Goal: Information Seeking & Learning: Learn about a topic

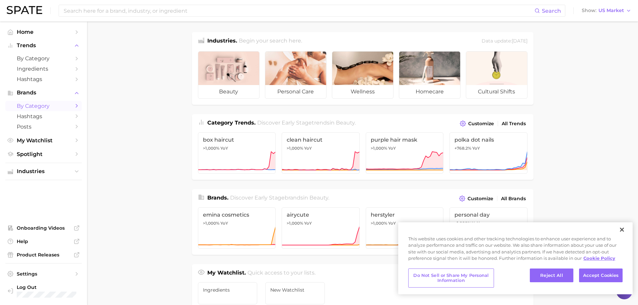
click at [32, 103] on span "by Category" at bounding box center [44, 106] width 54 height 6
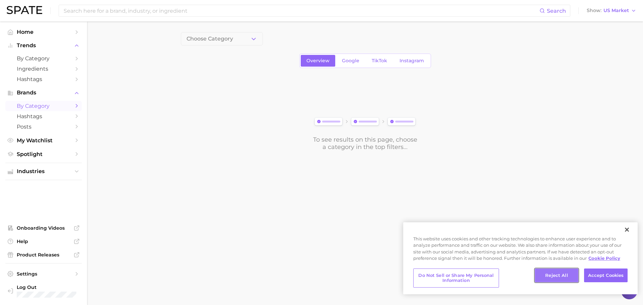
click at [558, 274] on button "Reject All" at bounding box center [557, 276] width 44 height 14
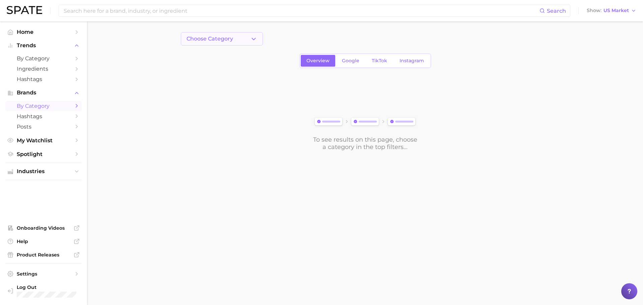
click at [235, 37] on button "Choose Category" at bounding box center [222, 38] width 82 height 13
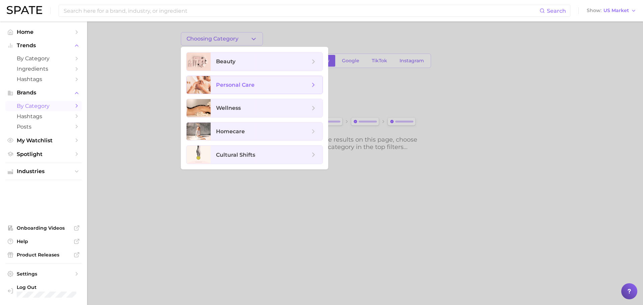
click at [234, 81] on span "personal care" at bounding box center [263, 84] width 94 height 7
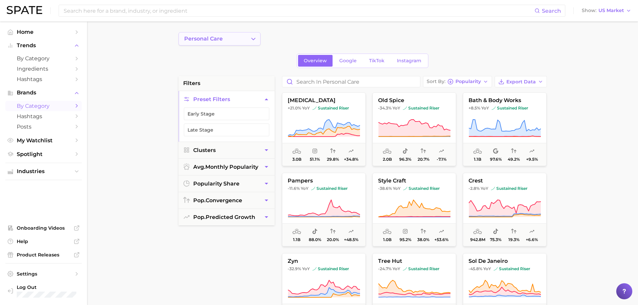
click at [252, 38] on icon "Change Category" at bounding box center [253, 38] width 7 height 7
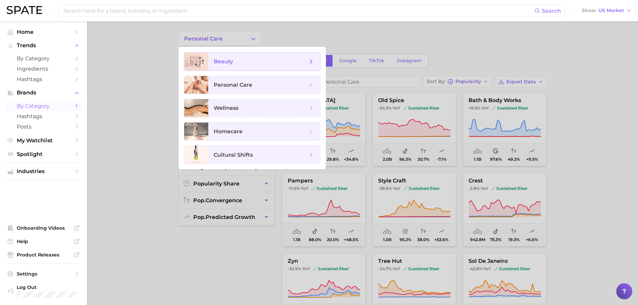
click at [219, 65] on span "beauty" at bounding box center [264, 62] width 112 height 18
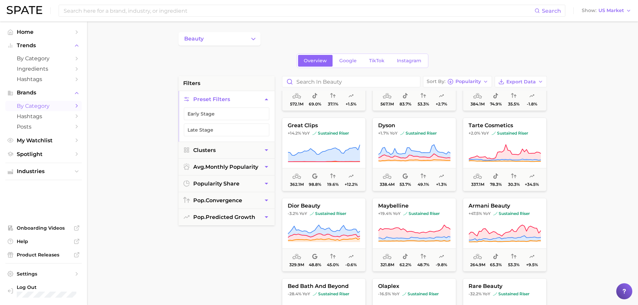
scroll to position [201, 0]
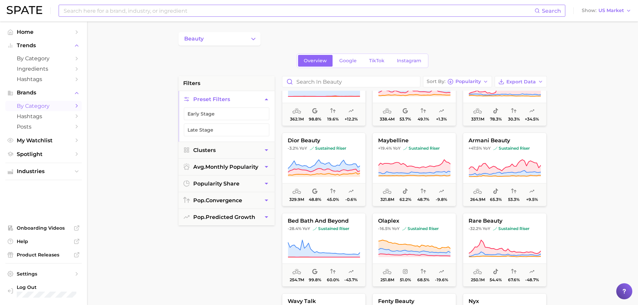
click at [123, 8] on input at bounding box center [298, 10] width 471 height 11
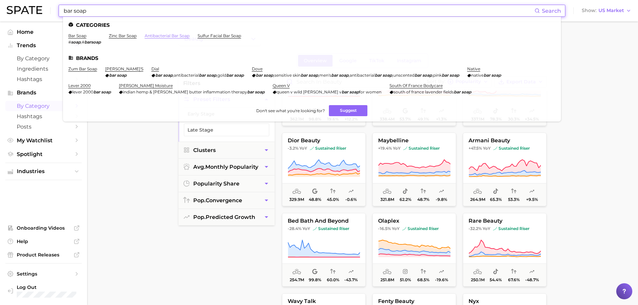
type input "bar soap"
click at [157, 34] on link "antibacterial bar soap" at bounding box center [167, 35] width 45 height 5
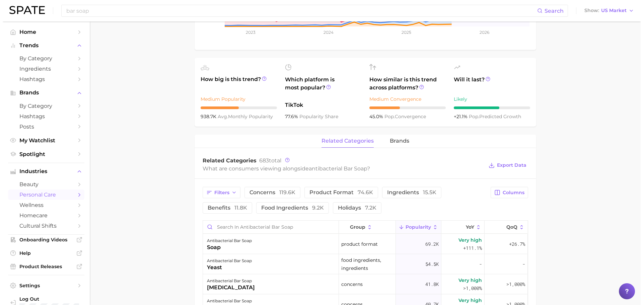
scroll to position [234, 0]
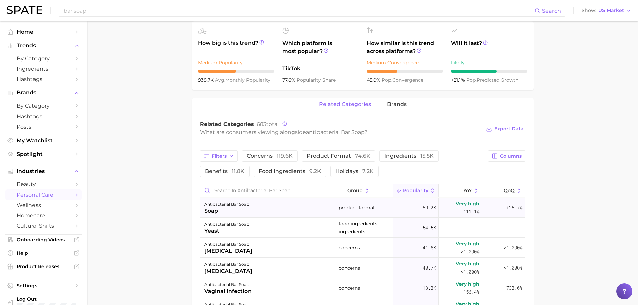
click at [461, 211] on span "+111.1%" at bounding box center [469, 212] width 19 height 8
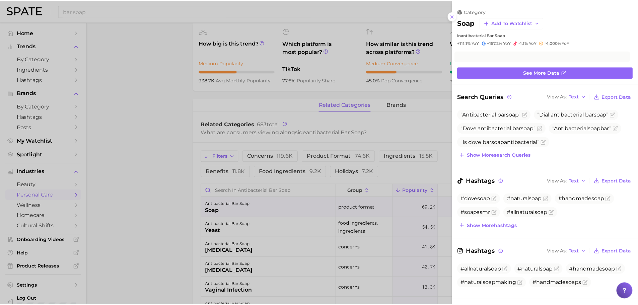
scroll to position [0, 0]
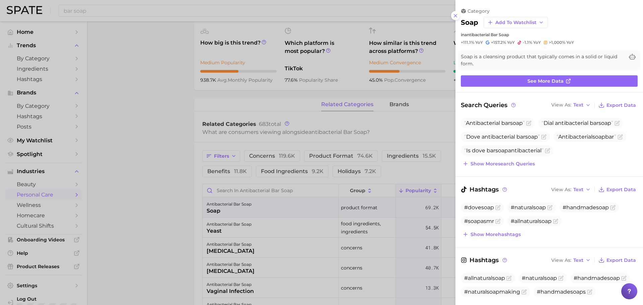
drag, startPoint x: 146, startPoint y: 93, endPoint x: 153, endPoint y: 94, distance: 7.0
click at [146, 93] on div at bounding box center [321, 152] width 643 height 305
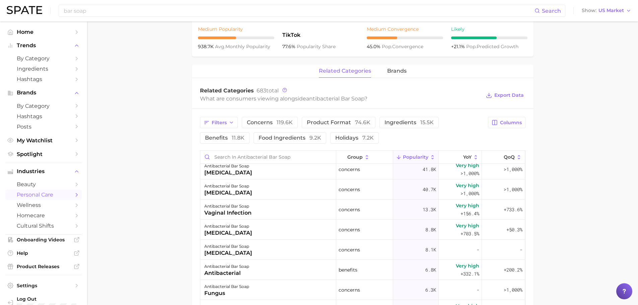
scroll to position [100, 0]
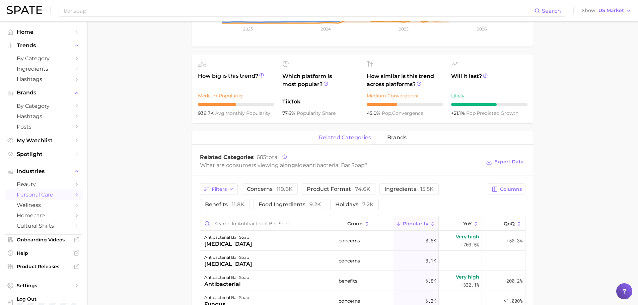
scroll to position [201, 0]
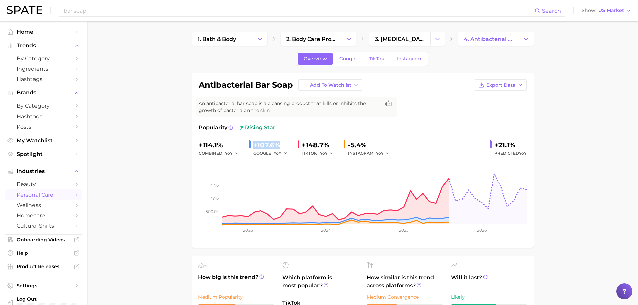
drag, startPoint x: 253, startPoint y: 146, endPoint x: 277, endPoint y: 146, distance: 23.8
click at [277, 146] on div "+107.6%" at bounding box center [272, 145] width 39 height 11
copy div "+107.6%"
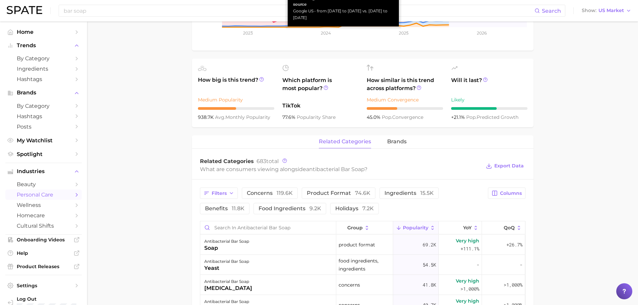
scroll to position [201, 0]
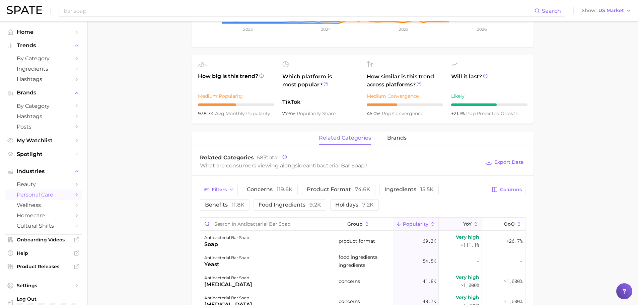
click at [464, 221] on span "YoY" at bounding box center [467, 223] width 8 height 5
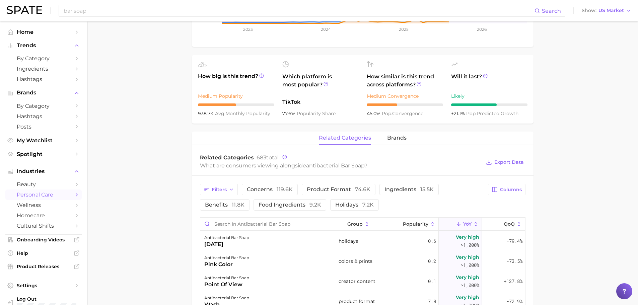
click at [589, 75] on main "1. bath & body 2. body care products 3. [MEDICAL_DATA] products 4. antibacteria…" at bounding box center [362, 192] width 551 height 743
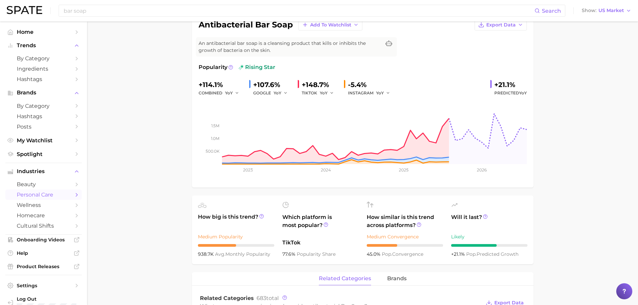
scroll to position [0, 0]
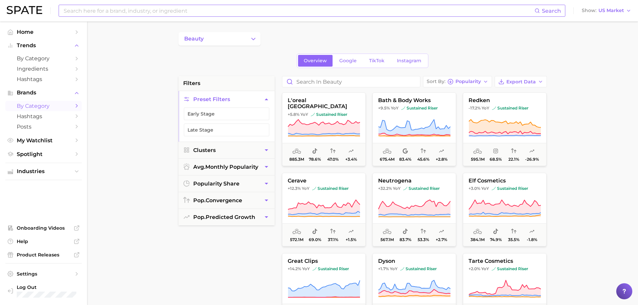
click at [138, 14] on input at bounding box center [298, 10] width 471 height 11
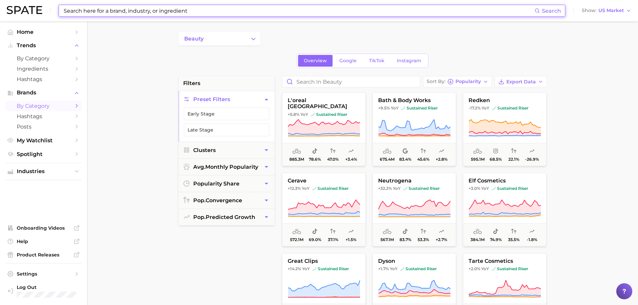
click at [135, 9] on input at bounding box center [298, 10] width 471 height 11
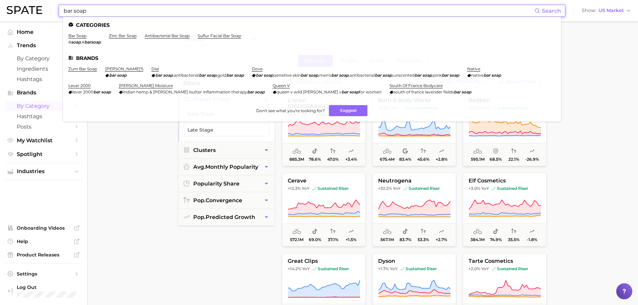
type input "bar soap"
drag, startPoint x: 83, startPoint y: 33, endPoint x: 83, endPoint y: 37, distance: 4.7
click at [83, 37] on link "bar soap" at bounding box center [77, 35] width 18 height 5
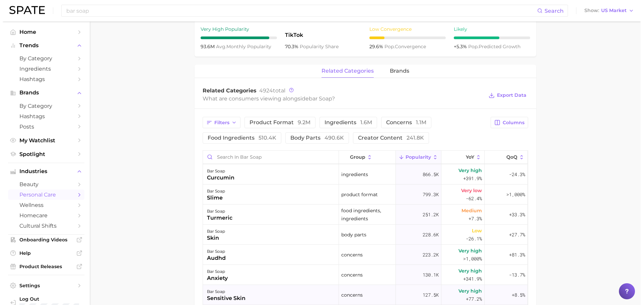
scroll to position [100, 0]
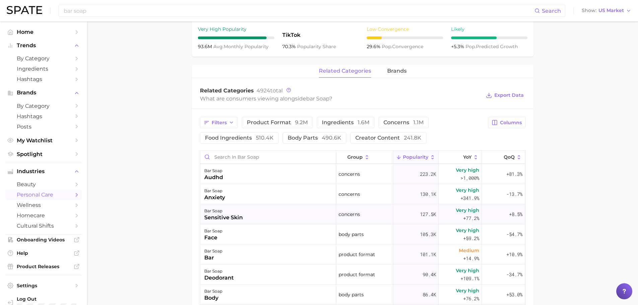
click at [465, 209] on span "Very high" at bounding box center [467, 210] width 23 height 8
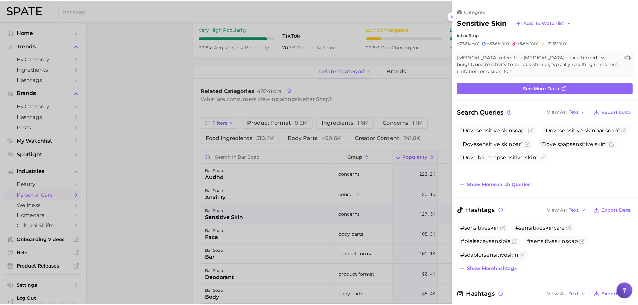
scroll to position [0, 0]
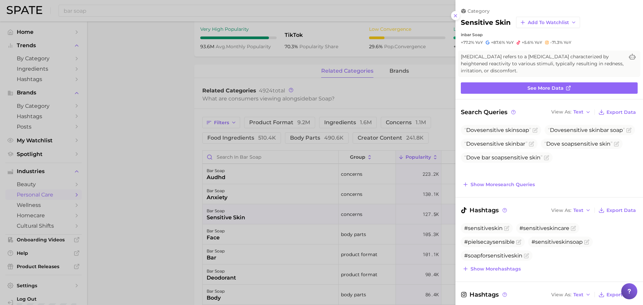
click at [170, 179] on div at bounding box center [321, 152] width 643 height 305
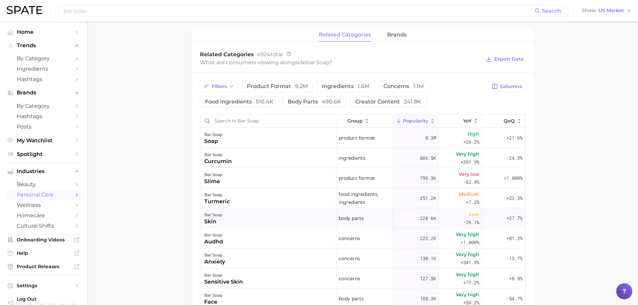
scroll to position [301, 0]
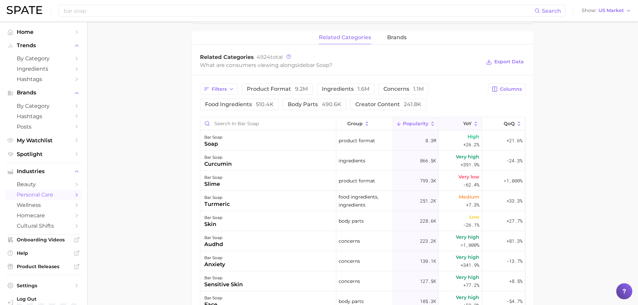
click at [456, 123] on icon at bounding box center [459, 124] width 6 height 6
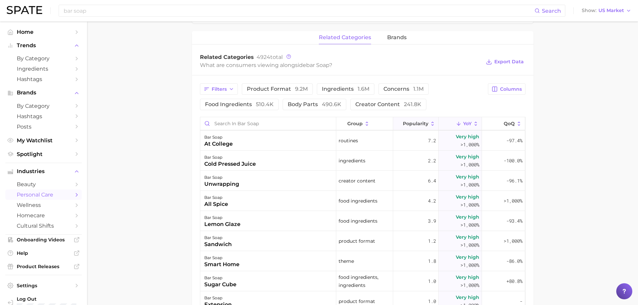
click at [408, 124] on span "Popularity" at bounding box center [415, 123] width 25 height 5
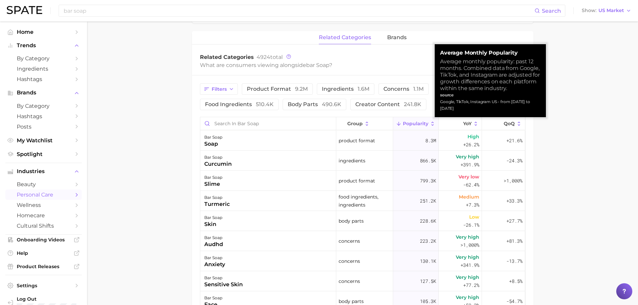
click at [412, 122] on span "Popularity" at bounding box center [415, 123] width 25 height 5
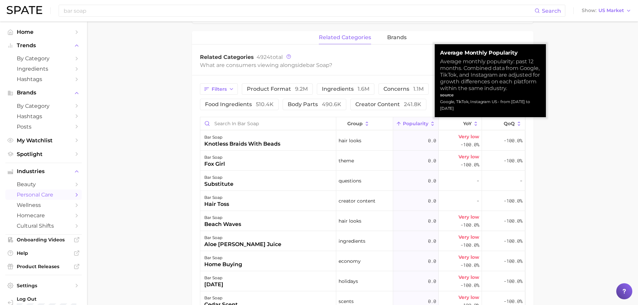
click at [412, 122] on span "Popularity" at bounding box center [415, 123] width 25 height 5
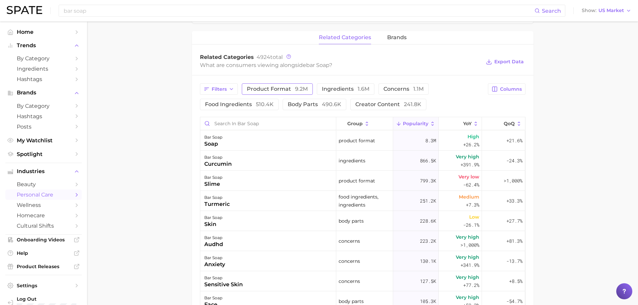
click at [271, 85] on button "product format 9.2m" at bounding box center [277, 88] width 71 height 11
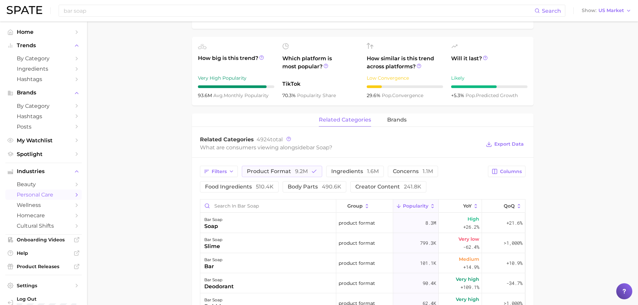
scroll to position [167, 0]
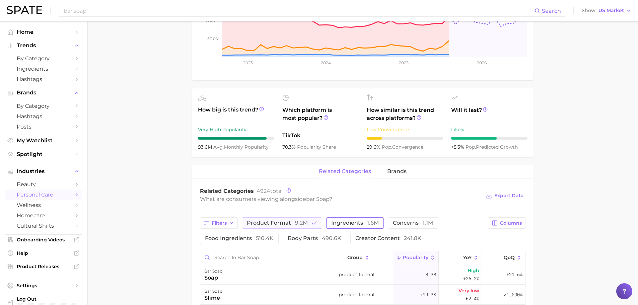
click at [360, 222] on span "ingredients 1.6m" at bounding box center [355, 222] width 48 height 5
click at [312, 224] on polyline "button" at bounding box center [314, 223] width 4 height 3
click at [416, 223] on span "concerns 1.1m" at bounding box center [413, 222] width 40 height 5
click at [365, 227] on button "ingredients 1.6m" at bounding box center [350, 222] width 67 height 11
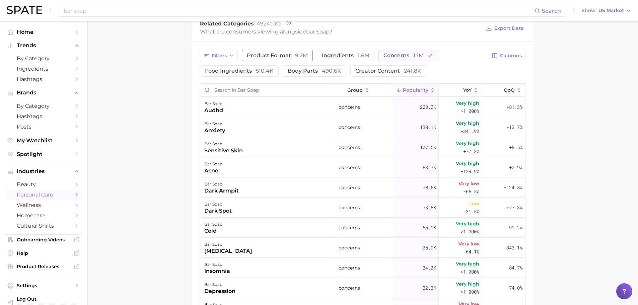
scroll to position [201, 0]
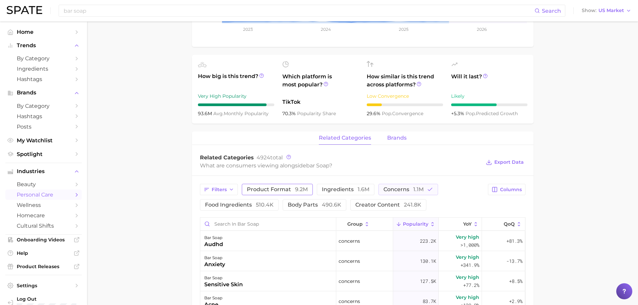
click at [402, 138] on span "brands" at bounding box center [396, 138] width 19 height 6
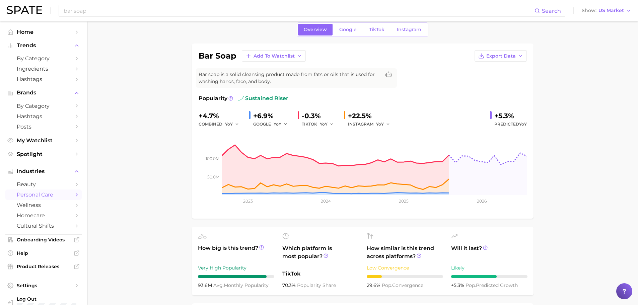
scroll to position [0, 0]
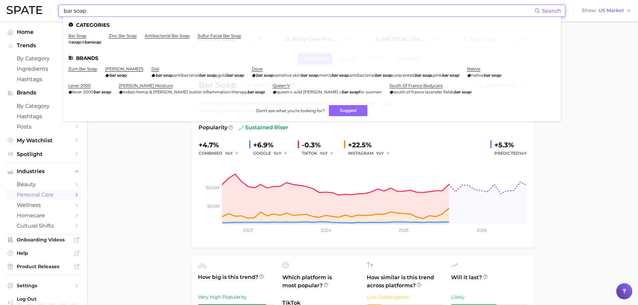
click at [161, 9] on input "bar soap" at bounding box center [298, 10] width 471 height 11
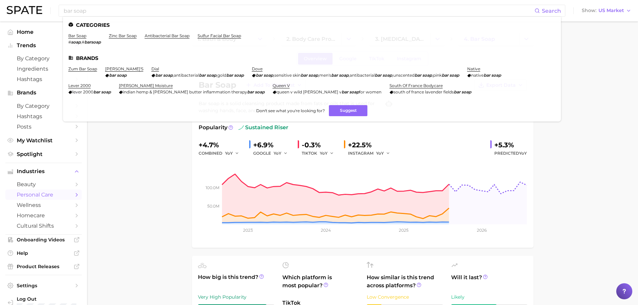
drag, startPoint x: 107, startPoint y: 196, endPoint x: 239, endPoint y: 157, distance: 138.1
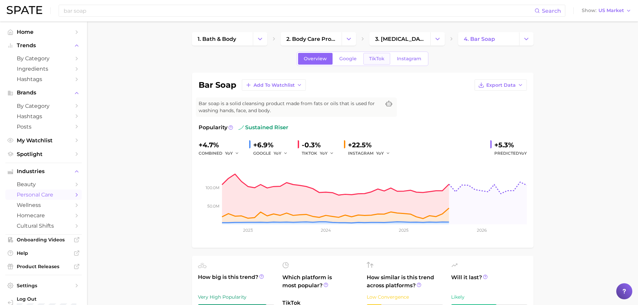
click at [381, 59] on span "TikTok" at bounding box center [376, 59] width 15 height 6
